Goal: Task Accomplishment & Management: Use online tool/utility

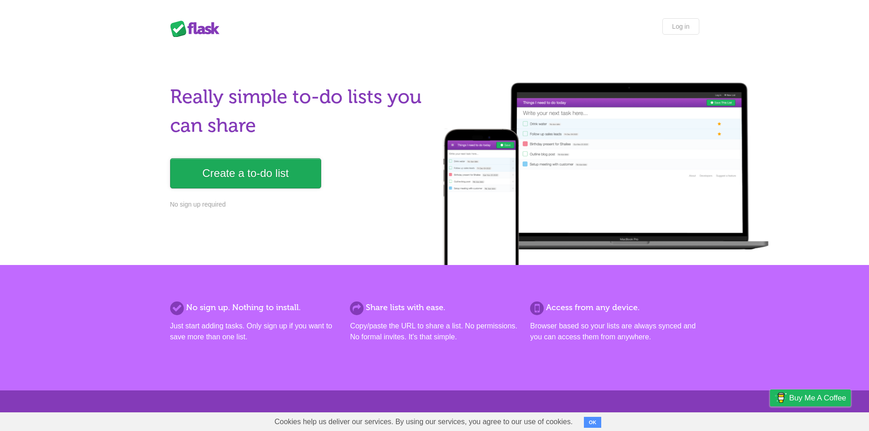
click at [212, 183] on link "Create a to-do list" at bounding box center [245, 173] width 151 height 30
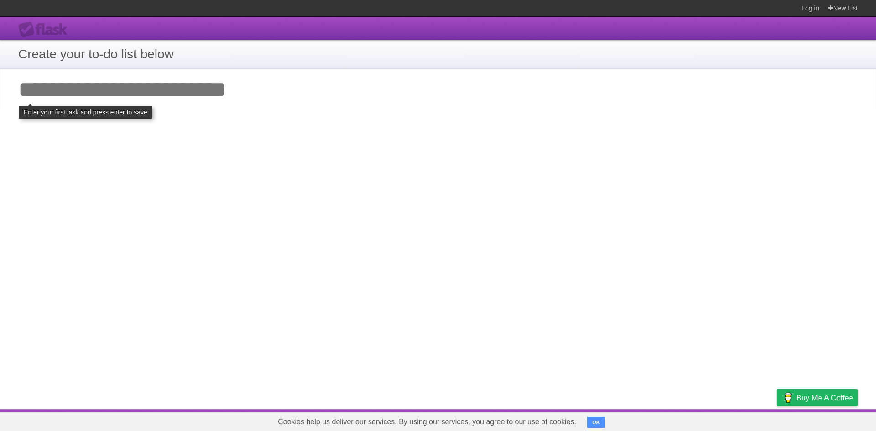
click at [167, 90] on input "Add your first task" at bounding box center [438, 90] width 876 height 42
click at [203, 56] on h1 "Create your to-do list below" at bounding box center [437, 54] width 839 height 19
click at [125, 81] on input "Add your first task" at bounding box center [438, 90] width 876 height 42
click at [775, 397] on div "**********" at bounding box center [438, 213] width 876 height 392
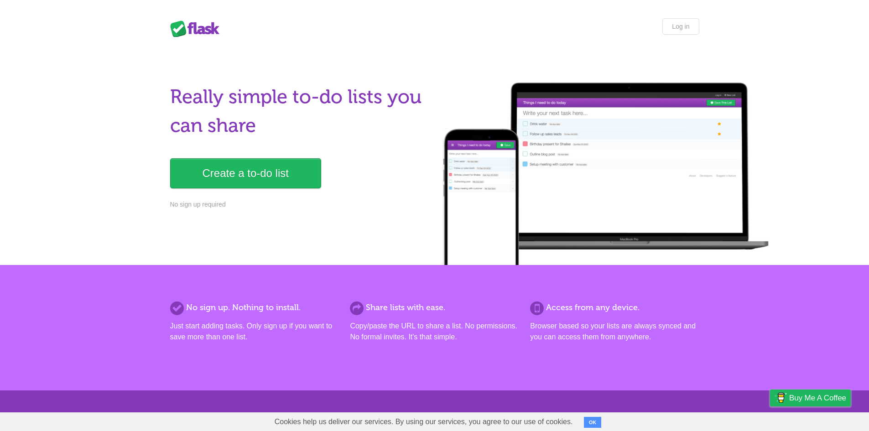
click at [15, 1] on body "Flask Lists Log in Really simple to-do lists you can share Create a to-do list …" at bounding box center [434, 361] width 869 height 722
